Goal: Transaction & Acquisition: Book appointment/travel/reservation

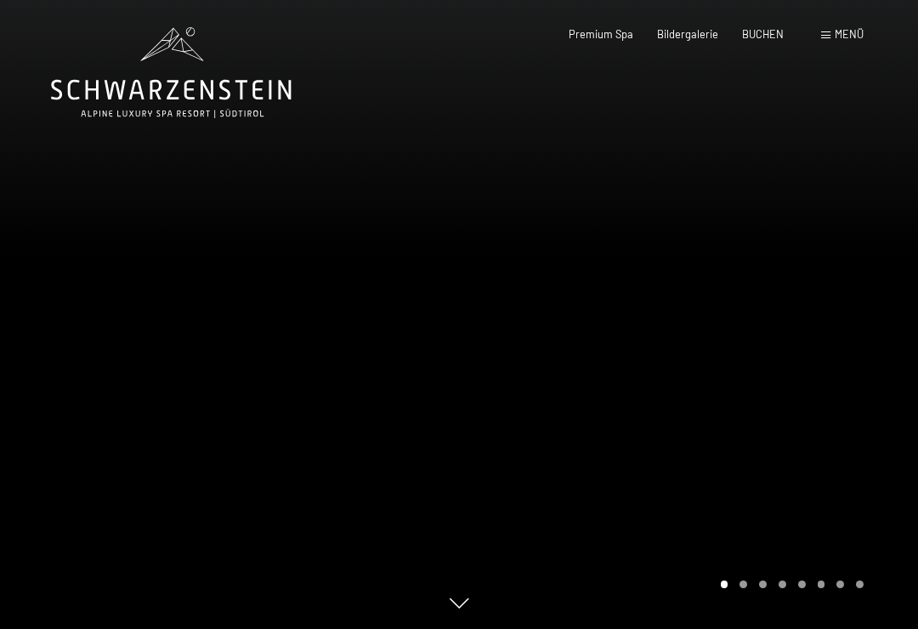
click at [849, 39] on span "Menü" at bounding box center [849, 34] width 29 height 14
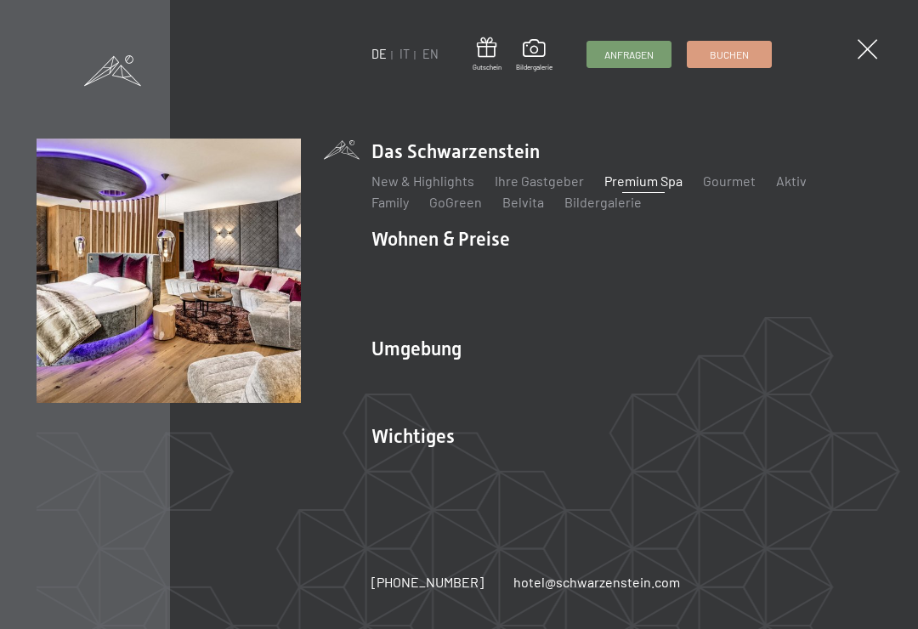
click at [572, 267] on link "Zimmer & Preise" at bounding box center [551, 268] width 99 height 16
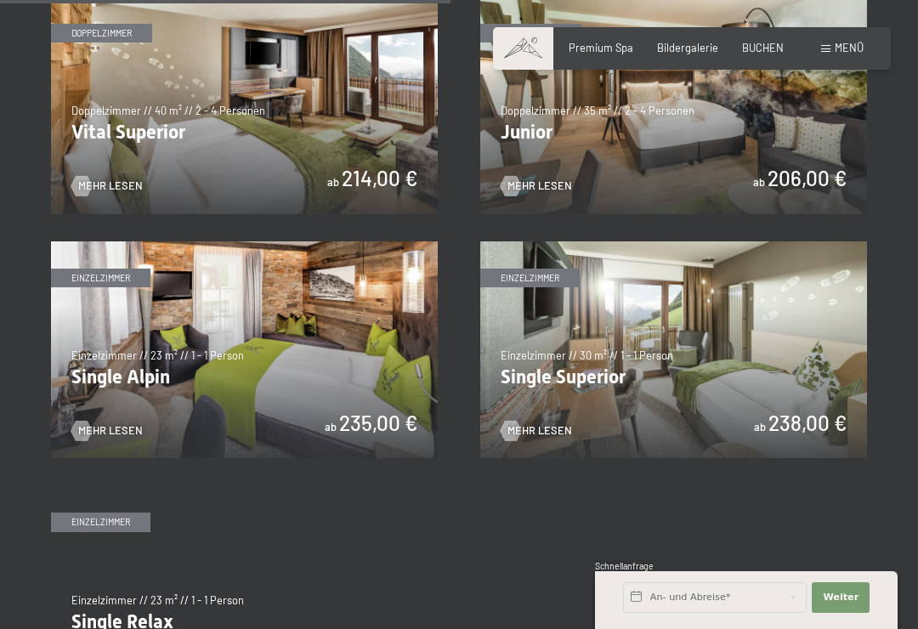
scroll to position [1886, 0]
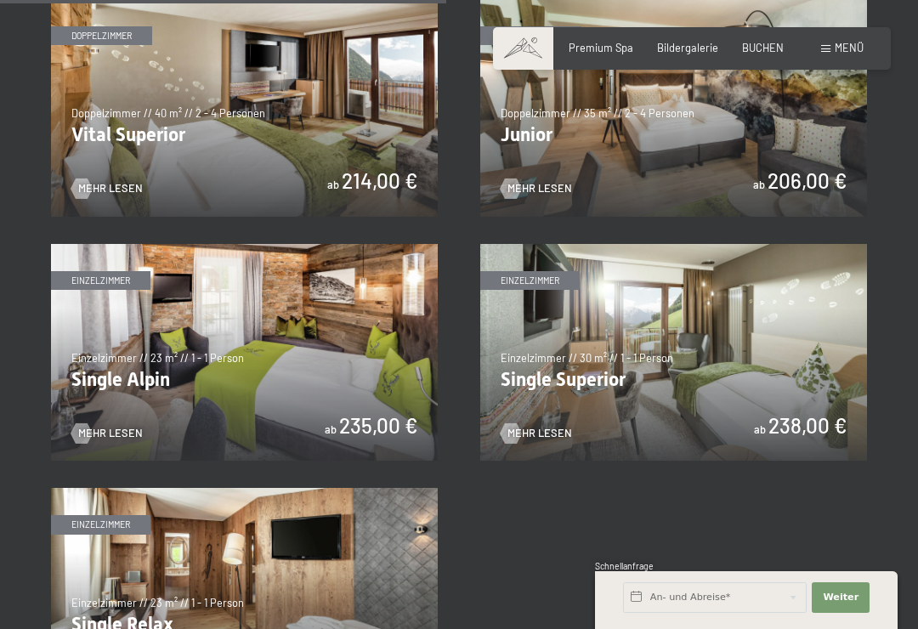
click at [96, 108] on img at bounding box center [244, 108] width 387 height 218
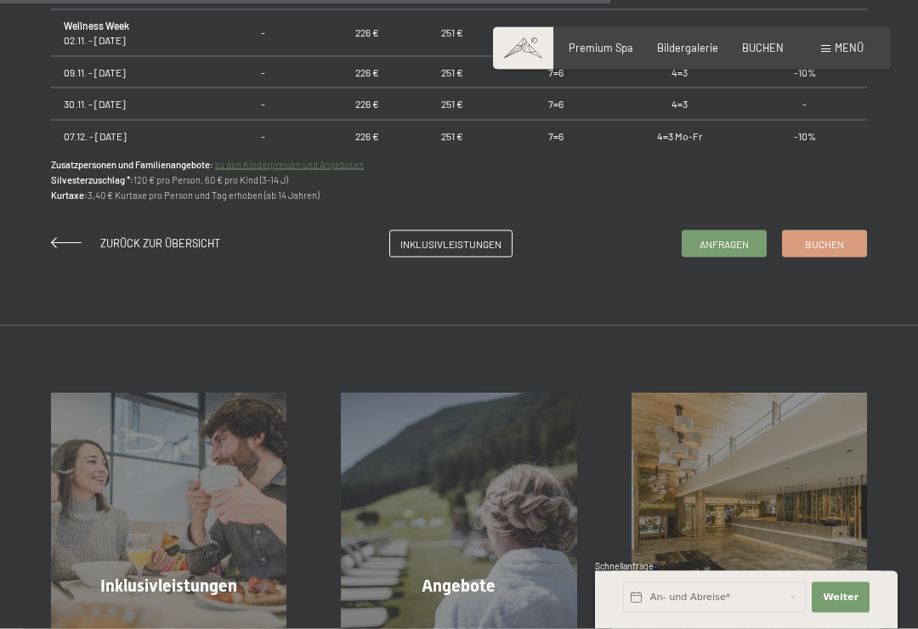
scroll to position [1263, 0]
click at [483, 245] on span "Inklusivleistungen" at bounding box center [450, 243] width 101 height 14
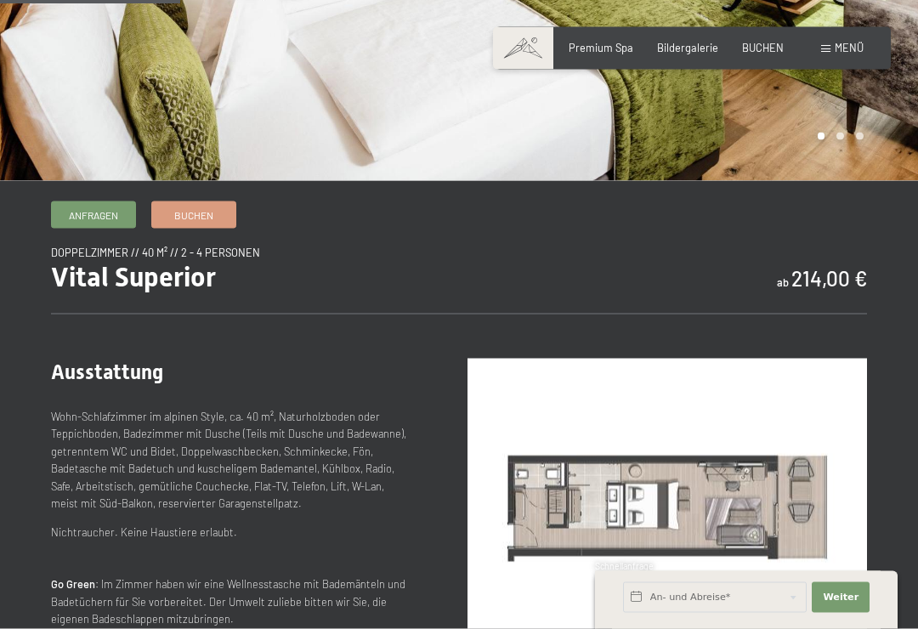
scroll to position [372, 0]
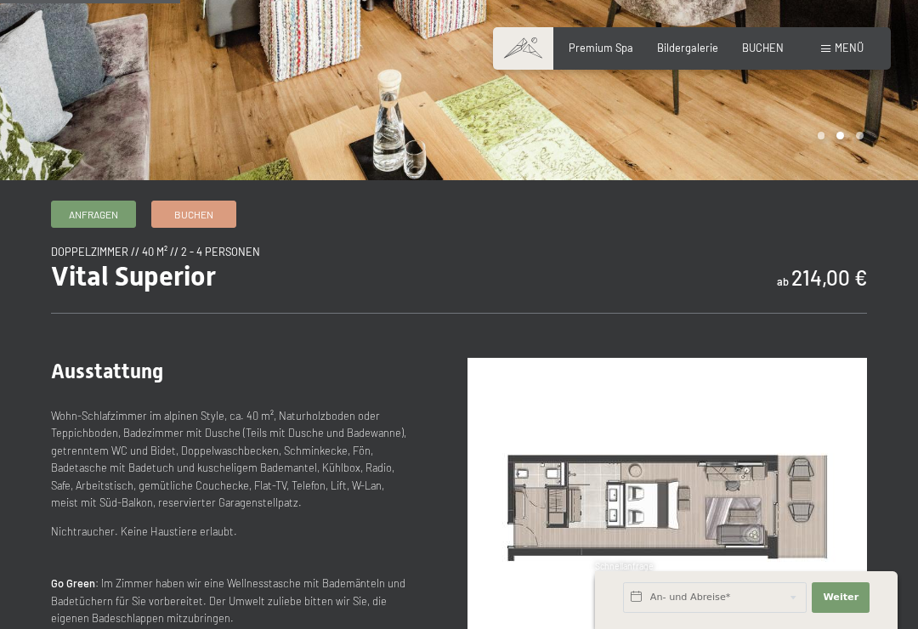
click at [211, 217] on span "Buchen" at bounding box center [193, 214] width 39 height 14
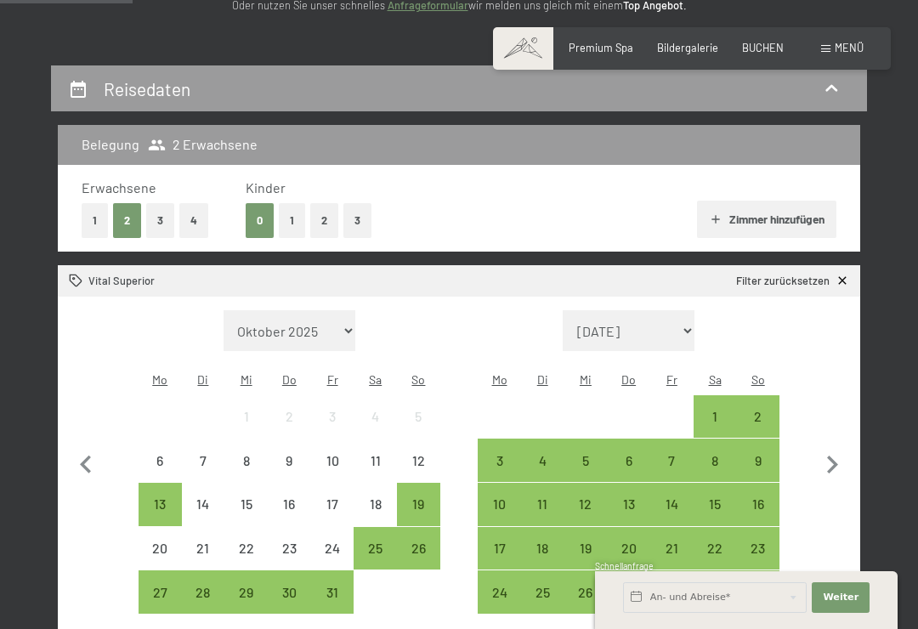
scroll to position [261, 0]
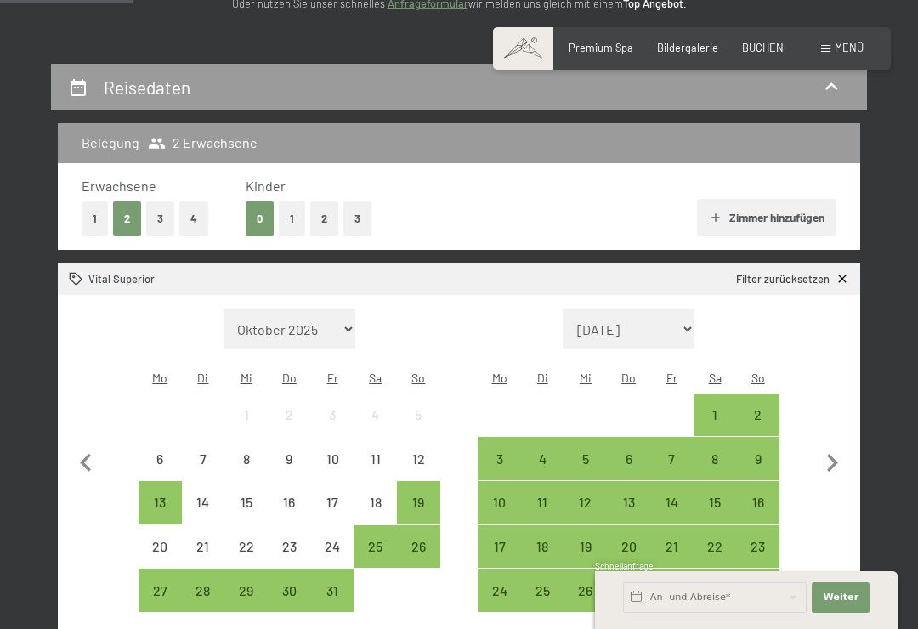
click at [847, 456] on icon "button" at bounding box center [832, 463] width 36 height 36
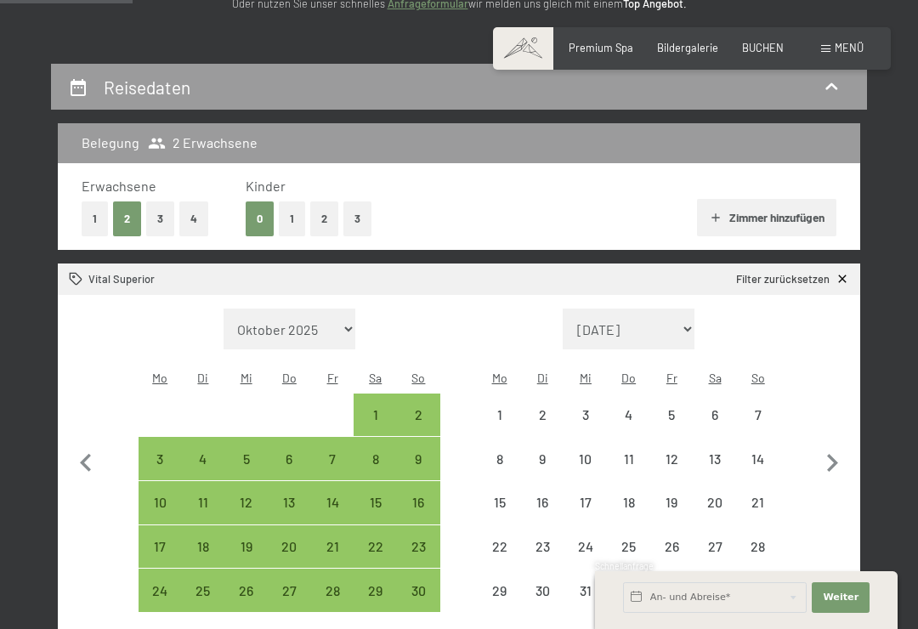
click at [847, 455] on icon "button" at bounding box center [832, 463] width 36 height 36
select select "[DATE]"
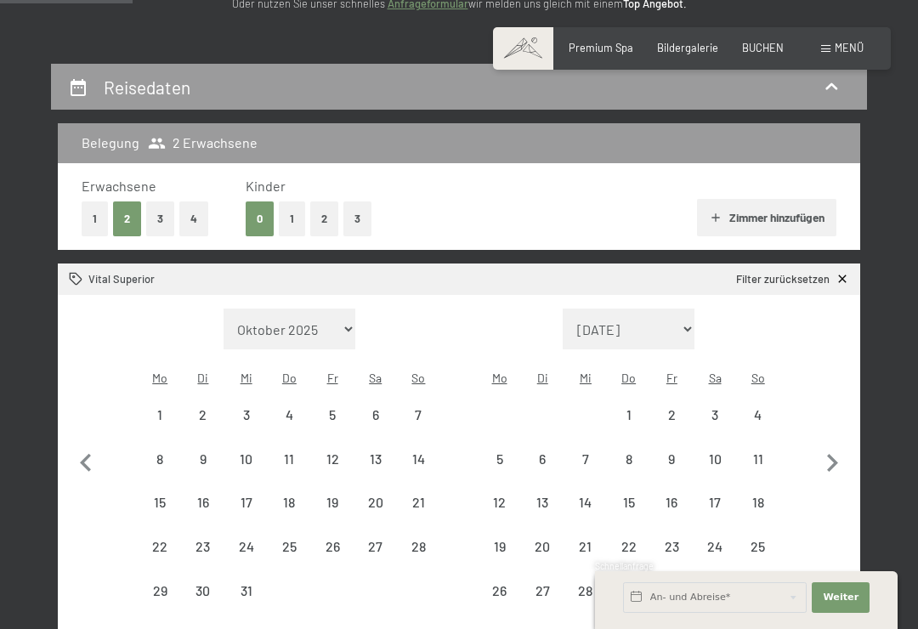
click at [847, 455] on icon "button" at bounding box center [832, 463] width 36 height 36
select select "[DATE]"
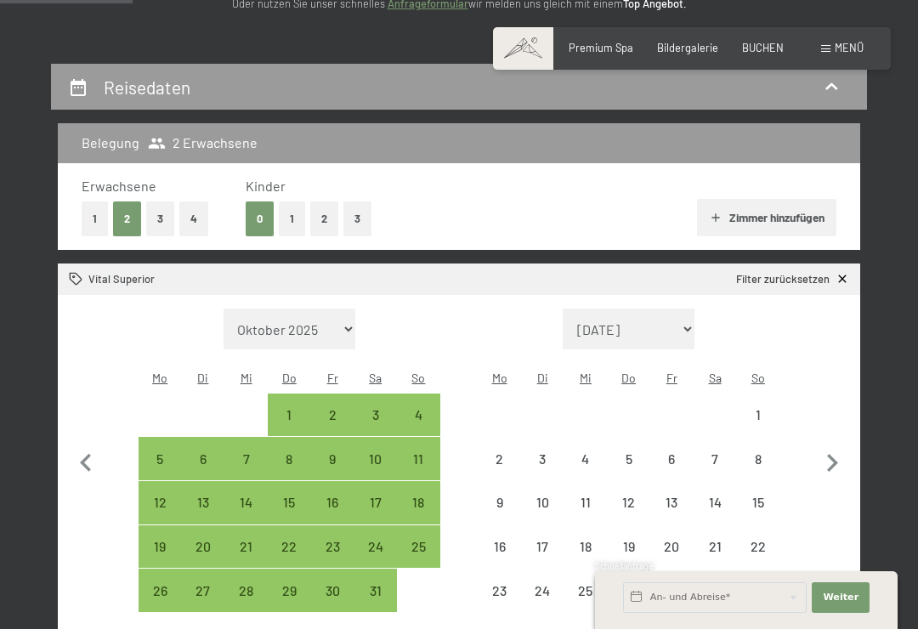
click at [848, 454] on icon "button" at bounding box center [832, 463] width 36 height 36
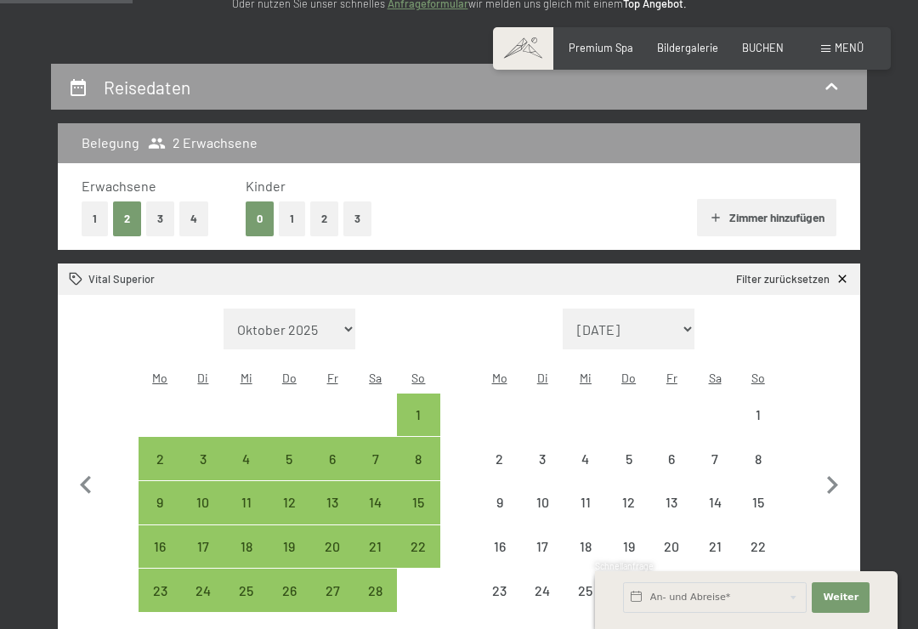
click at [848, 454] on button "button" at bounding box center [832, 483] width 36 height 349
select select "[DATE]"
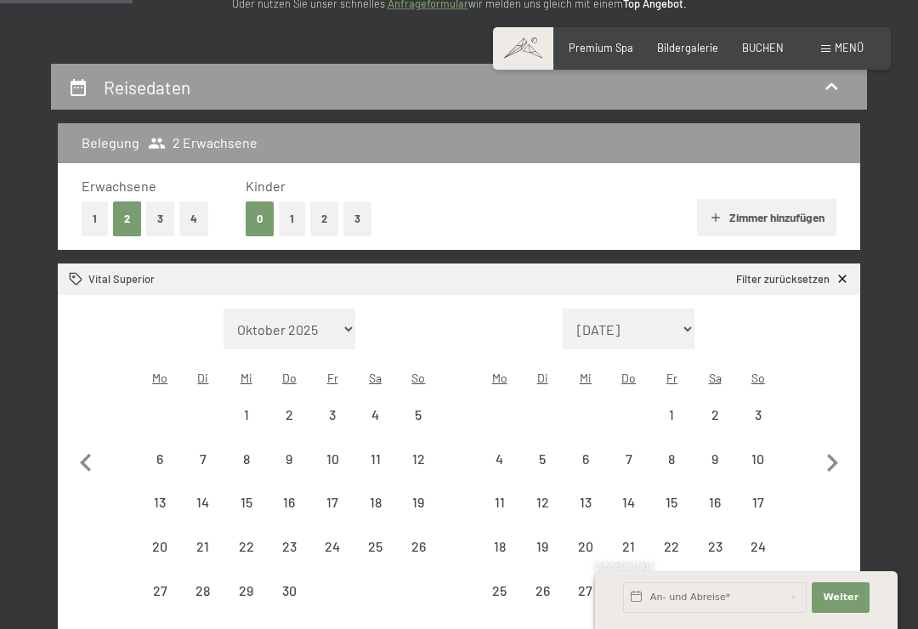
click at [848, 454] on icon "button" at bounding box center [832, 463] width 36 height 36
select select "[DATE]"
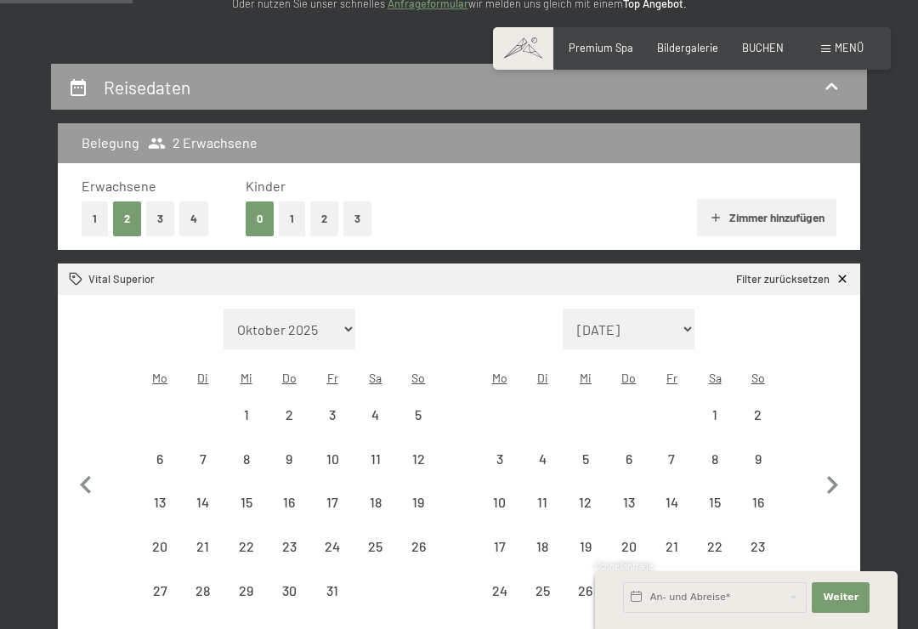
select select "[DATE]"
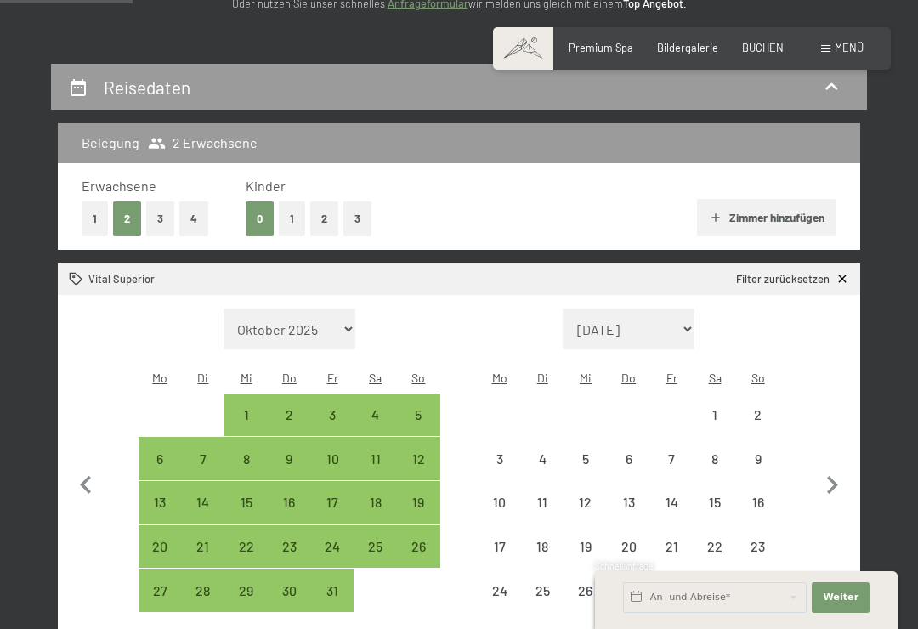
select select "[DATE]"
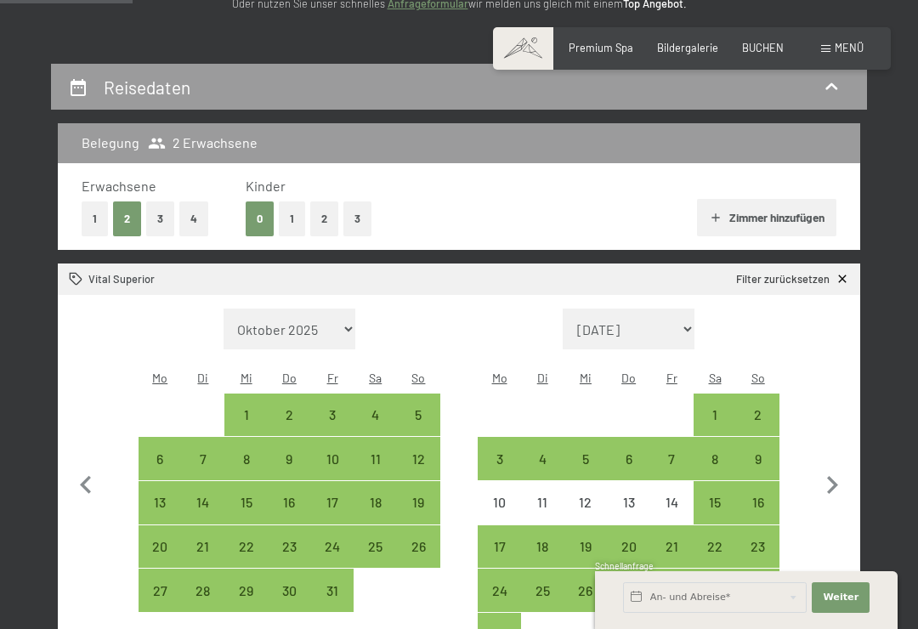
click at [766, 408] on div "2" at bounding box center [758, 428] width 40 height 40
select select "[DATE]"
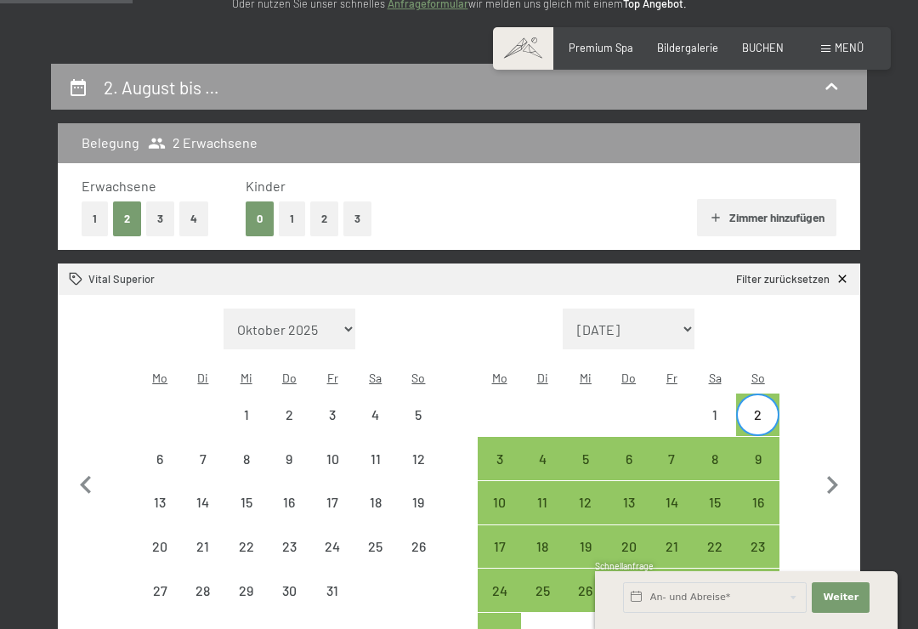
click at [597, 496] on div "12" at bounding box center [586, 516] width 40 height 40
select select "[DATE]"
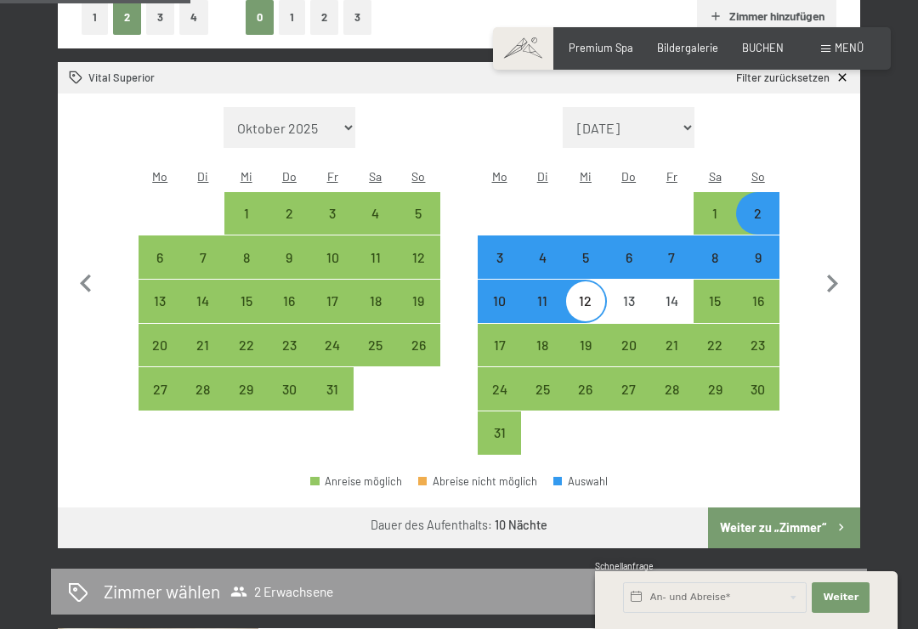
scroll to position [463, 0]
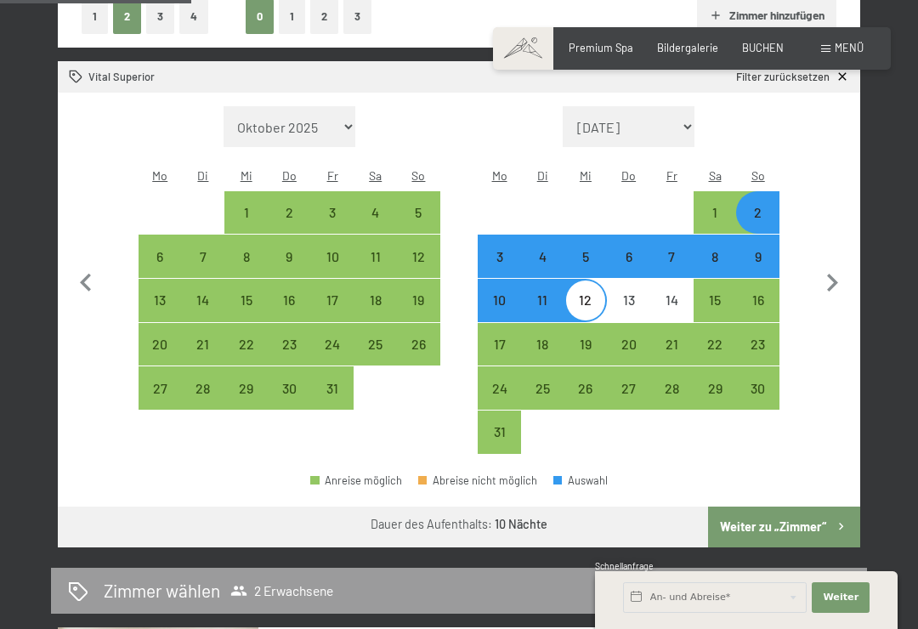
click at [795, 507] on button "Weiter zu „Zimmer“" at bounding box center [784, 527] width 152 height 41
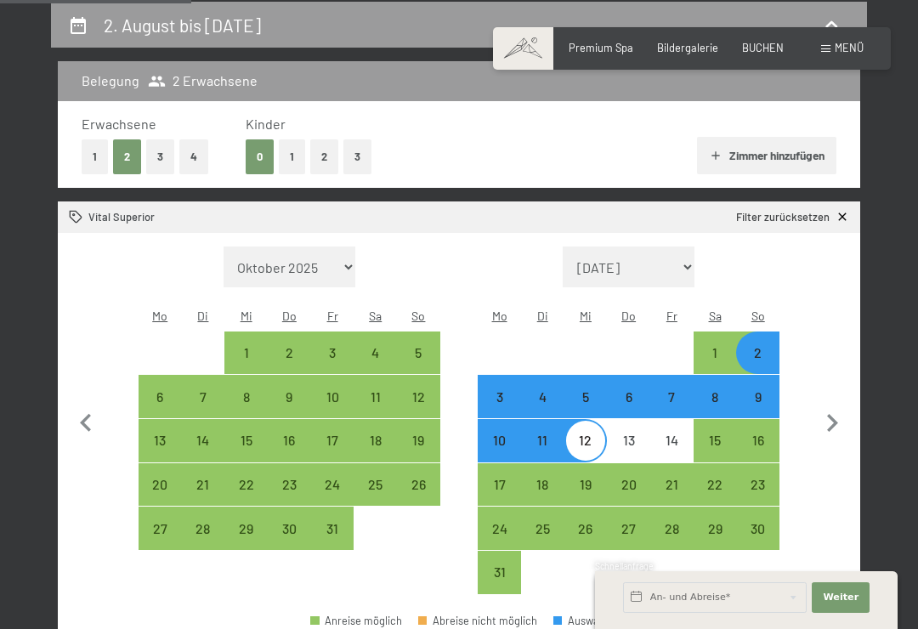
select select "[DATE]"
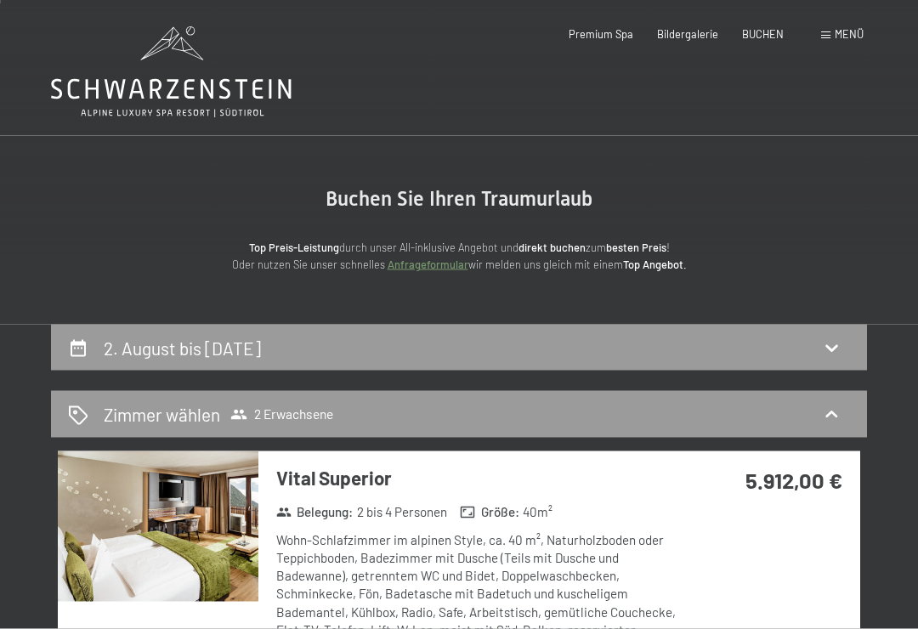
scroll to position [0, 0]
